Goal: Task Accomplishment & Management: Use online tool/utility

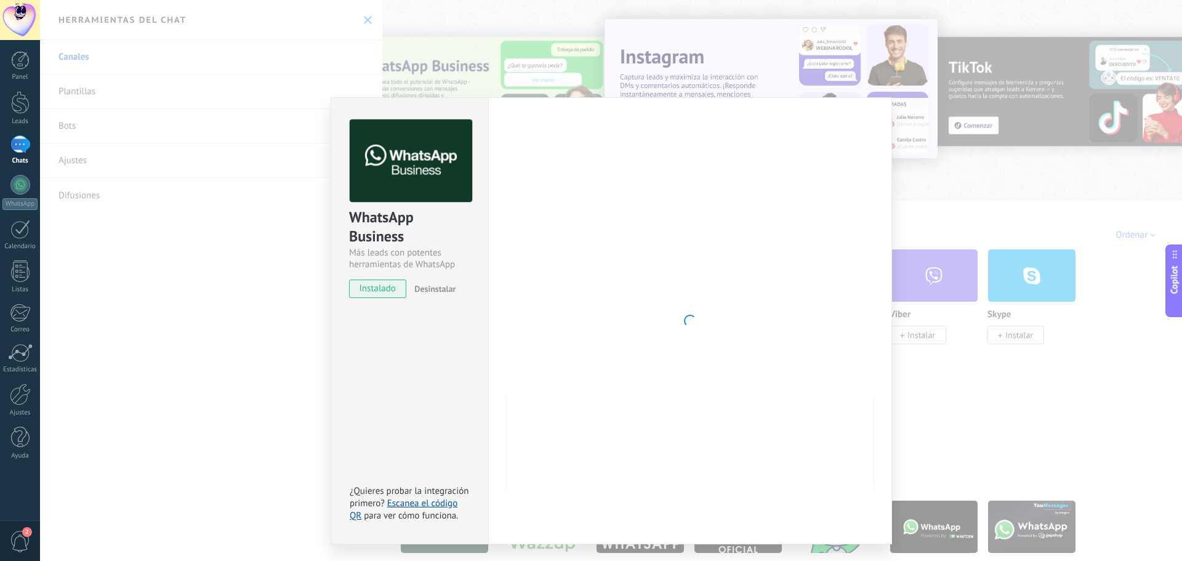
scroll to position [18, 0]
click at [933, 266] on div "WhatsApp Business Más leads con potentes herramientas de WhatsApp instalado Des…" at bounding box center [611, 280] width 1142 height 561
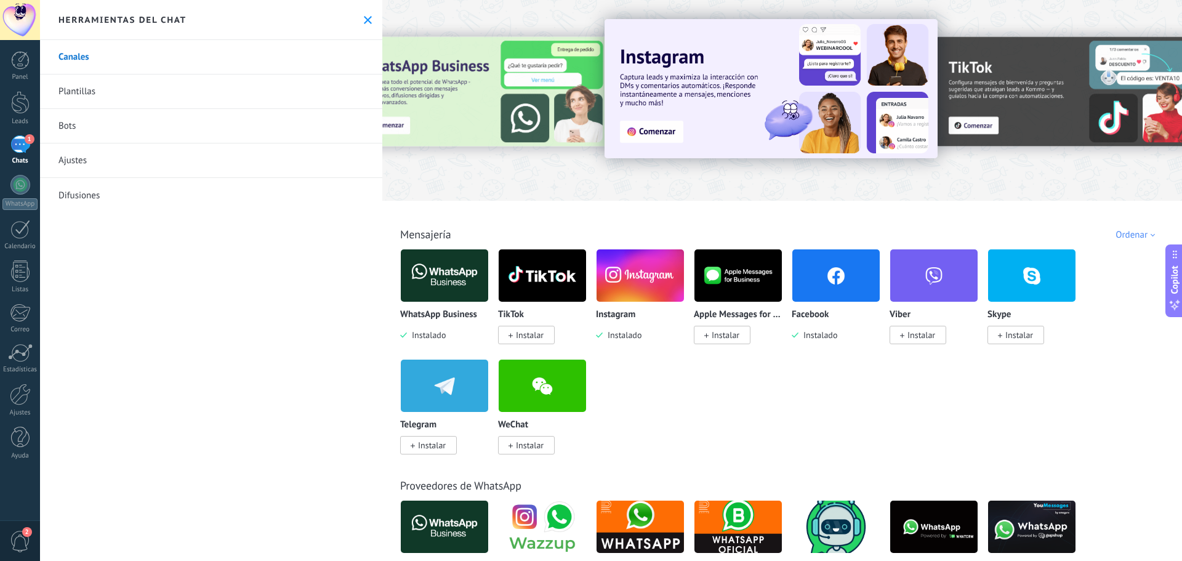
click at [25, 153] on div "1" at bounding box center [20, 144] width 20 height 18
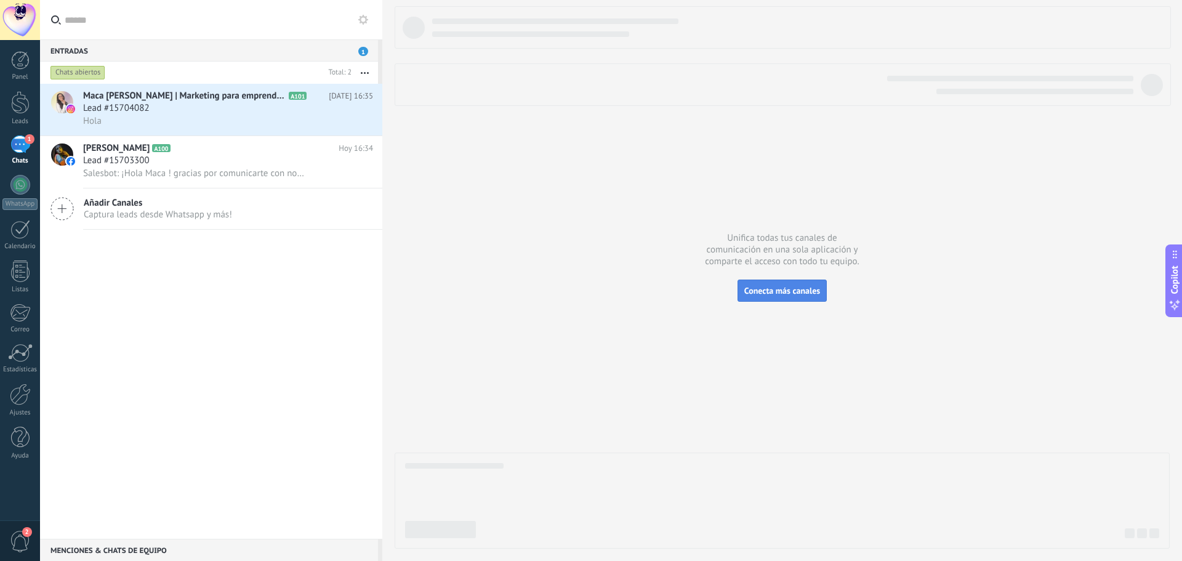
click at [755, 286] on span "Conecta más canales" at bounding box center [782, 290] width 76 height 11
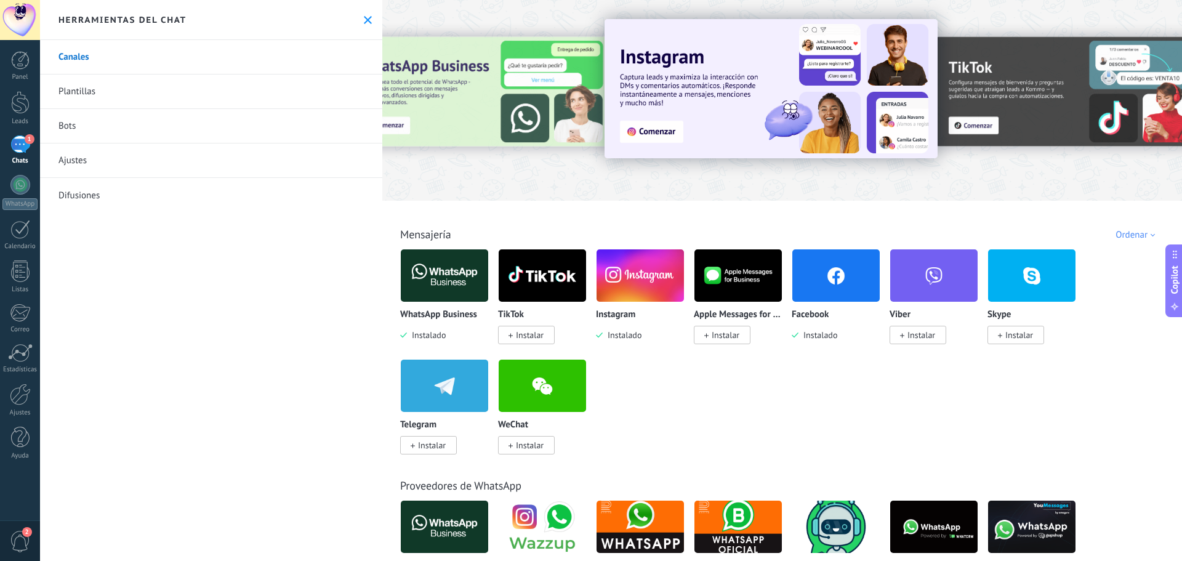
click at [461, 274] on img at bounding box center [444, 276] width 87 height 60
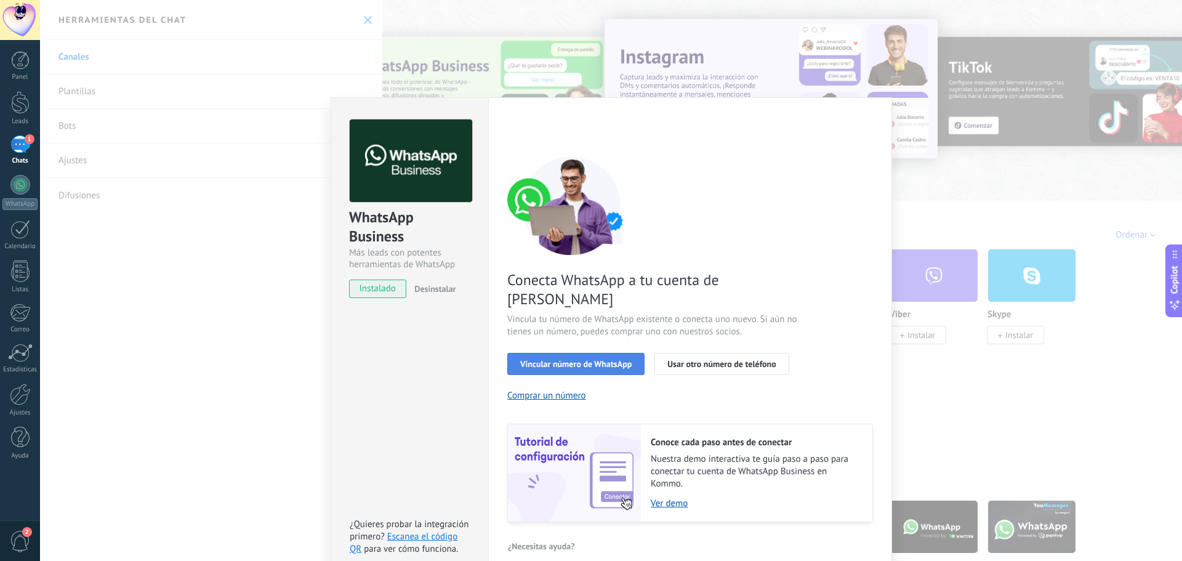
click at [593, 359] on span "Vincular número de WhatsApp" at bounding box center [575, 363] width 111 height 9
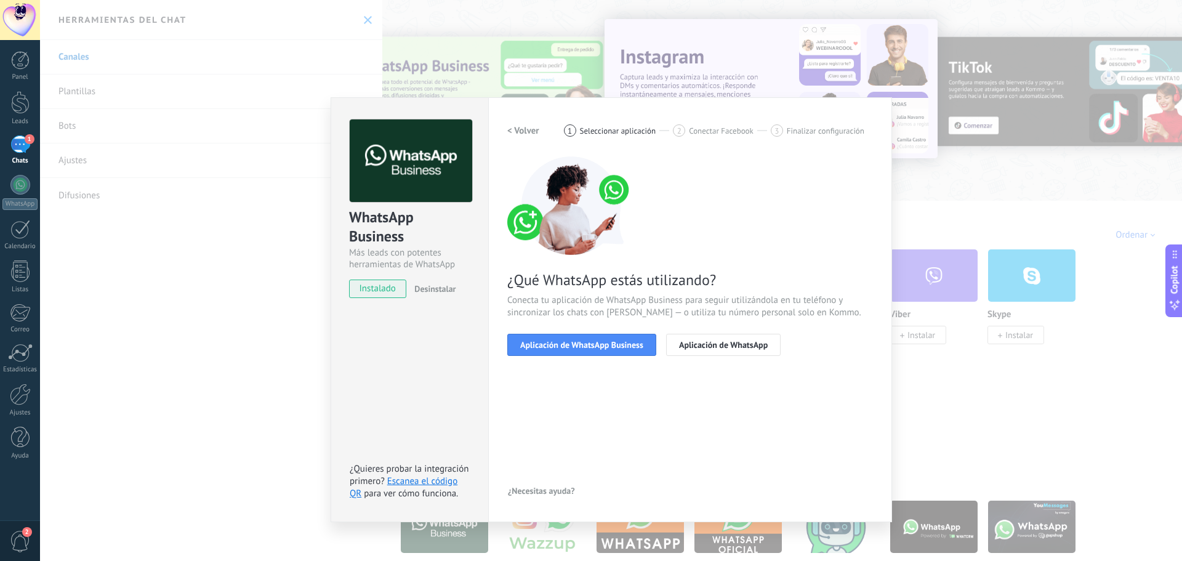
click at [593, 347] on span "Aplicación de WhatsApp Business" at bounding box center [581, 344] width 123 height 9
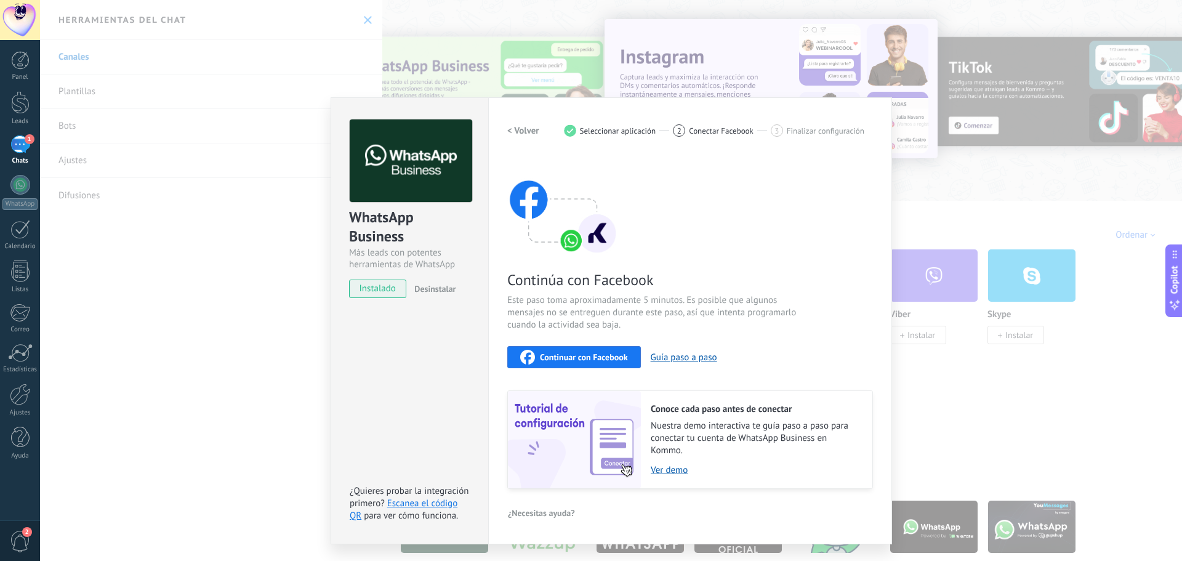
click at [595, 361] on span "Continuar con Facebook" at bounding box center [584, 357] width 88 height 9
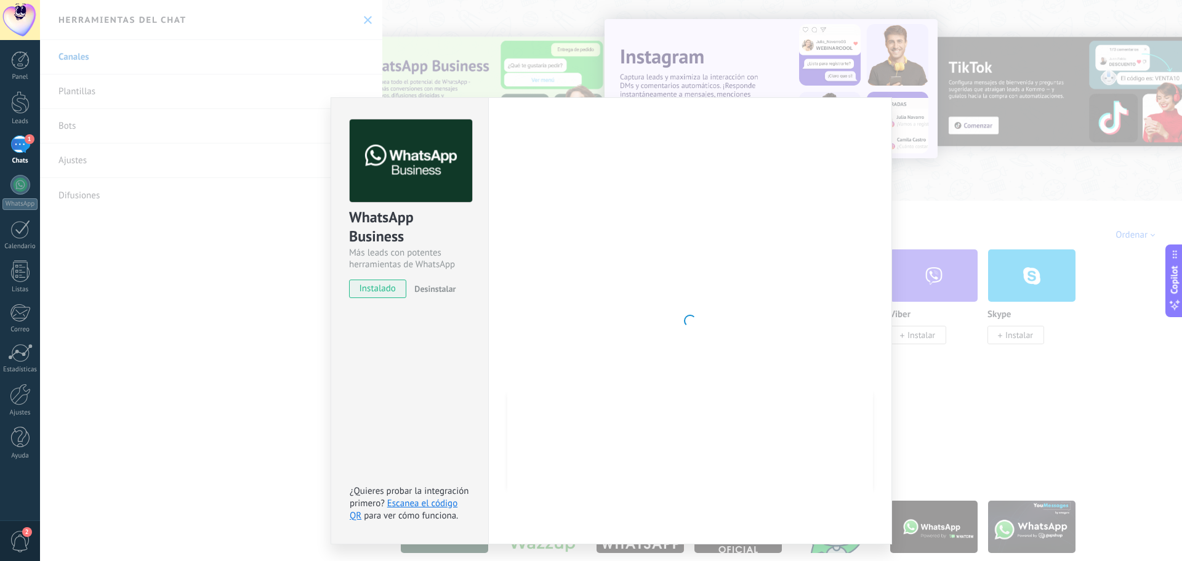
click at [1058, 341] on div "WhatsApp Business Más leads con potentes herramientas de WhatsApp instalado Des…" at bounding box center [611, 280] width 1142 height 561
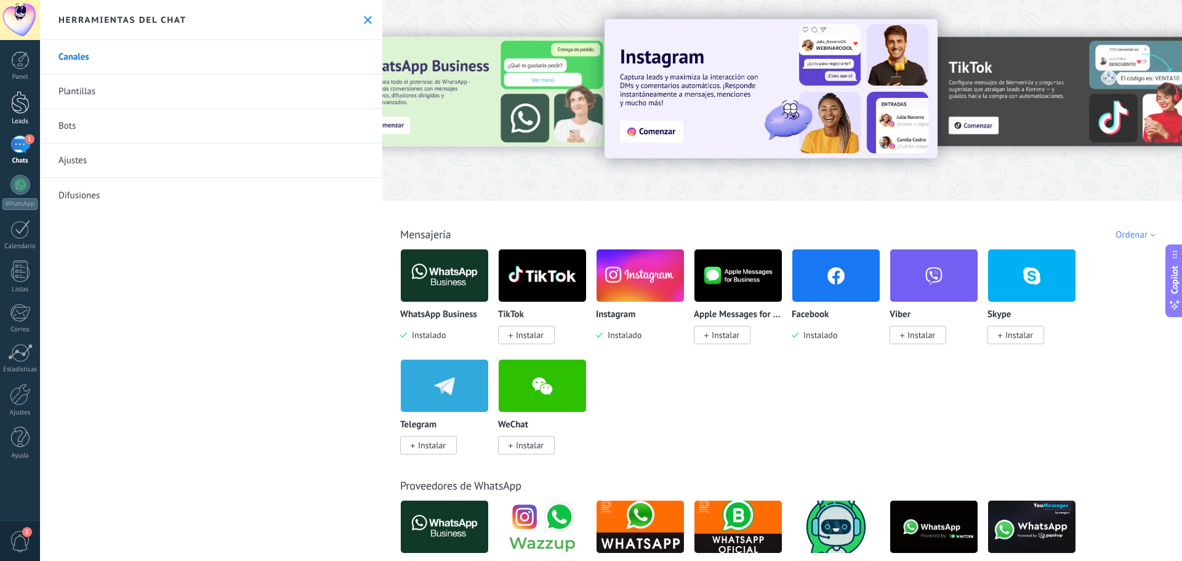
click at [21, 106] on div at bounding box center [20, 102] width 18 height 23
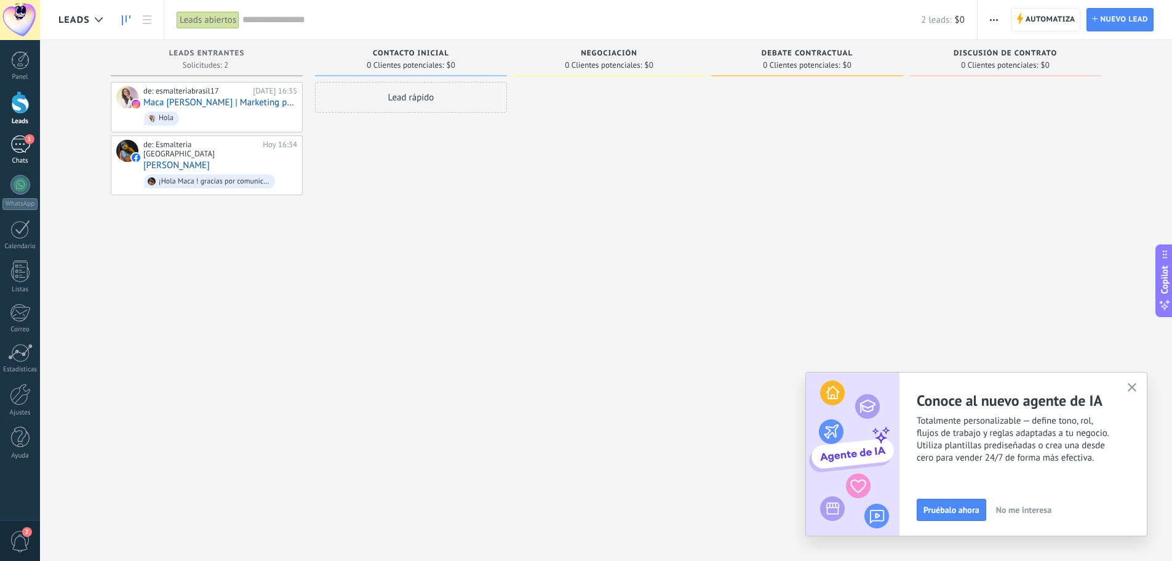
click at [12, 154] on link "1 Chats" at bounding box center [20, 150] width 40 height 30
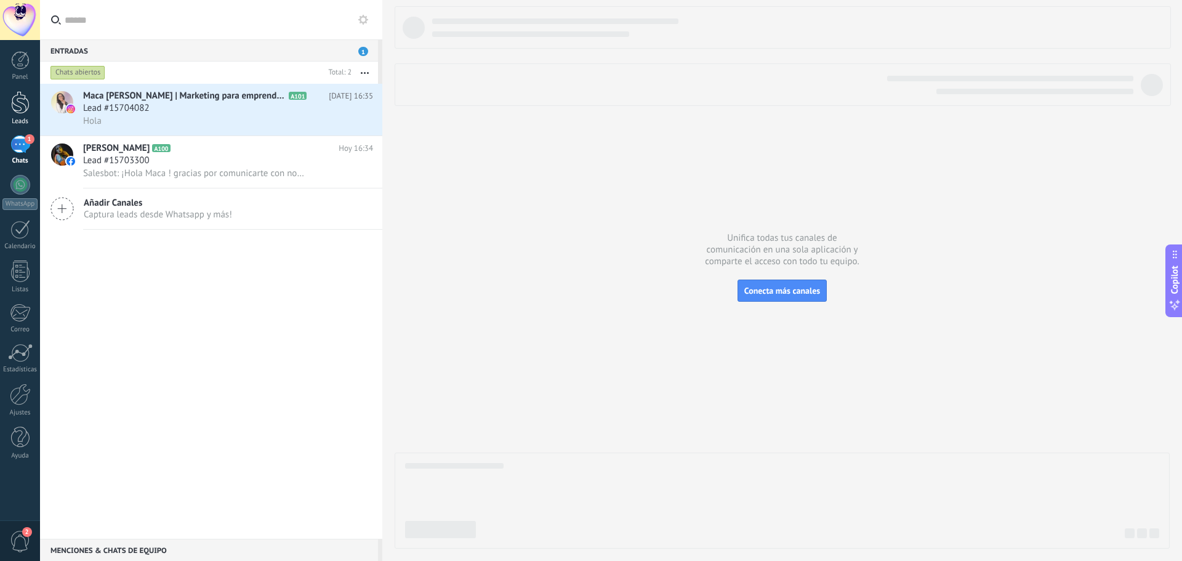
click at [18, 119] on div "Leads" at bounding box center [20, 122] width 36 height 8
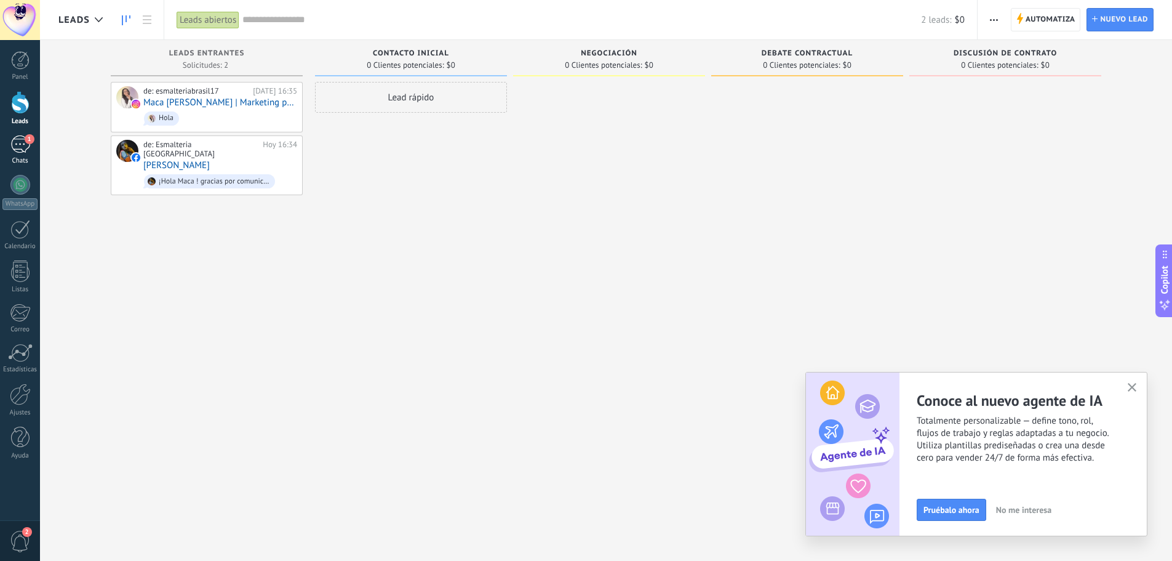
click at [17, 148] on div "1" at bounding box center [20, 144] width 20 height 18
